Goal: Information Seeking & Learning: Learn about a topic

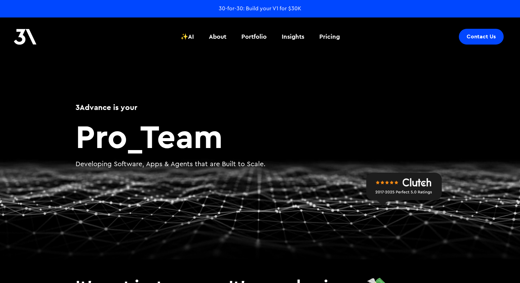
click at [238, 7] on div "30-for-30: Build your V1 for $30K" at bounding box center [260, 9] width 82 height 8
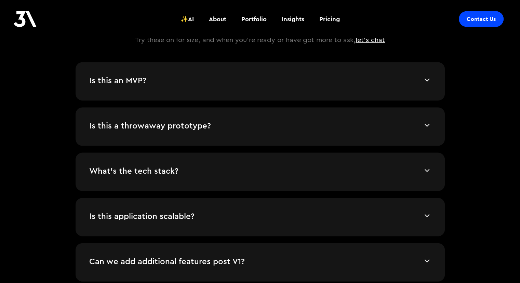
scroll to position [1437, 0]
click at [429, 77] on img at bounding box center [427, 80] width 8 height 8
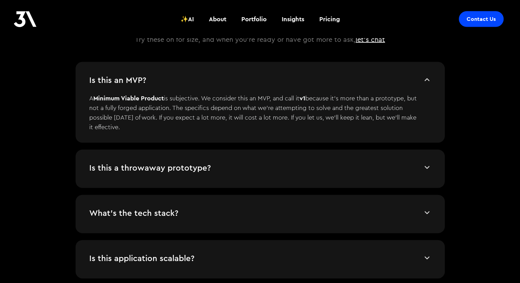
click at [429, 77] on img at bounding box center [427, 80] width 8 height 8
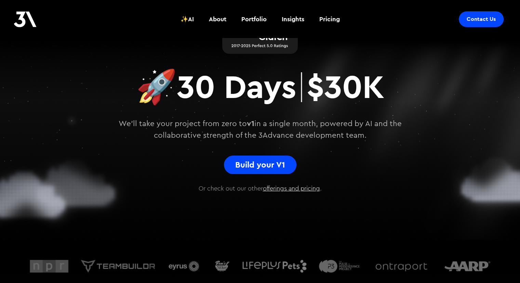
scroll to position [55, 0]
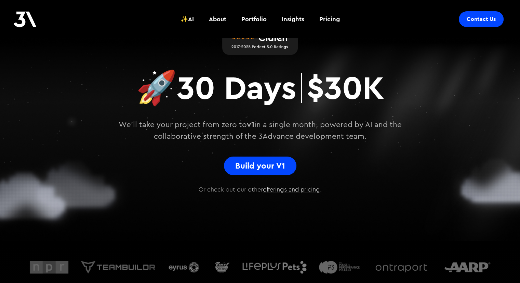
click at [302, 186] on link "offerings and pricing" at bounding box center [291, 189] width 57 height 6
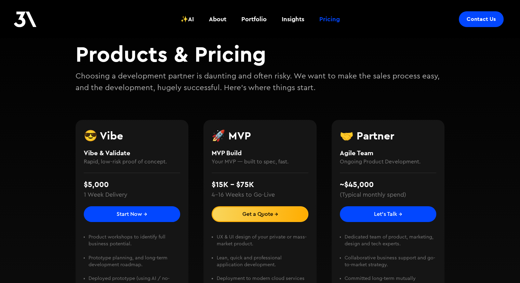
scroll to position [57, 0]
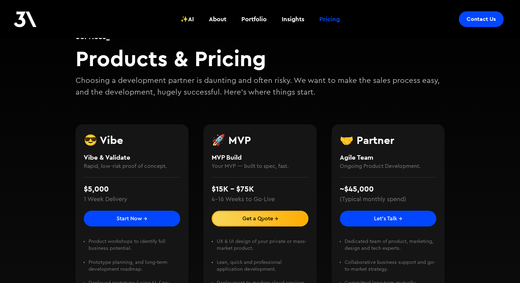
click at [480, 22] on div "Contact Us" at bounding box center [481, 19] width 29 height 7
